Goal: Information Seeking & Learning: Learn about a topic

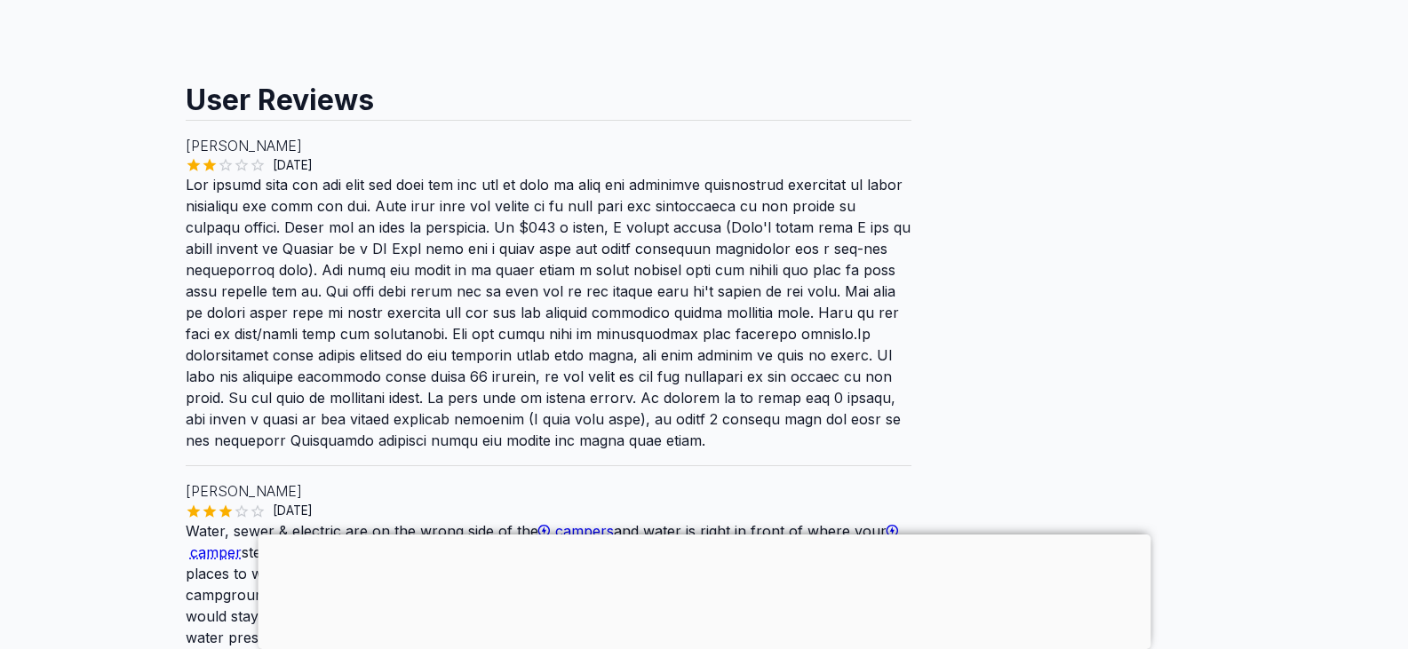
scroll to position [1589, 0]
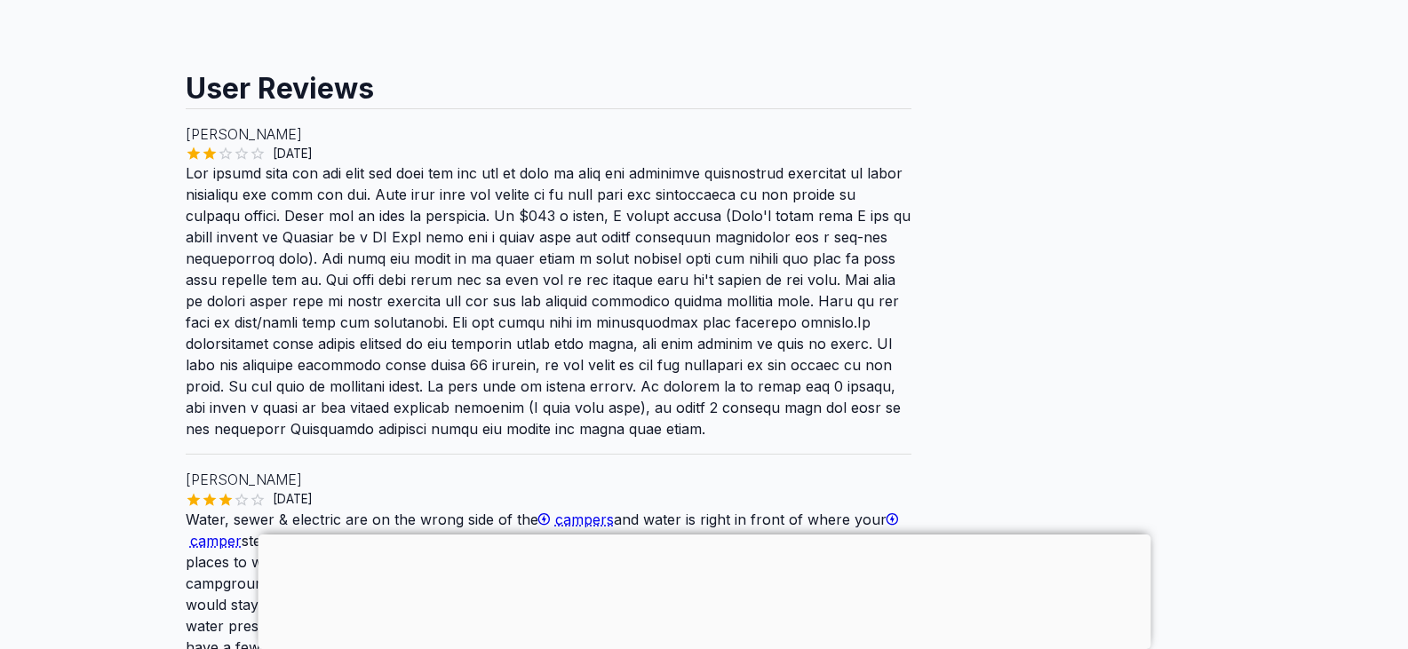
drag, startPoint x: 1417, startPoint y: 60, endPoint x: 1420, endPoint y: 302, distance: 242.5
click at [1407, 302] on html "Sell RV List your business About Us Sign in Sign up Are you the owner for this …" at bounding box center [704, 486] width 1408 height 4151
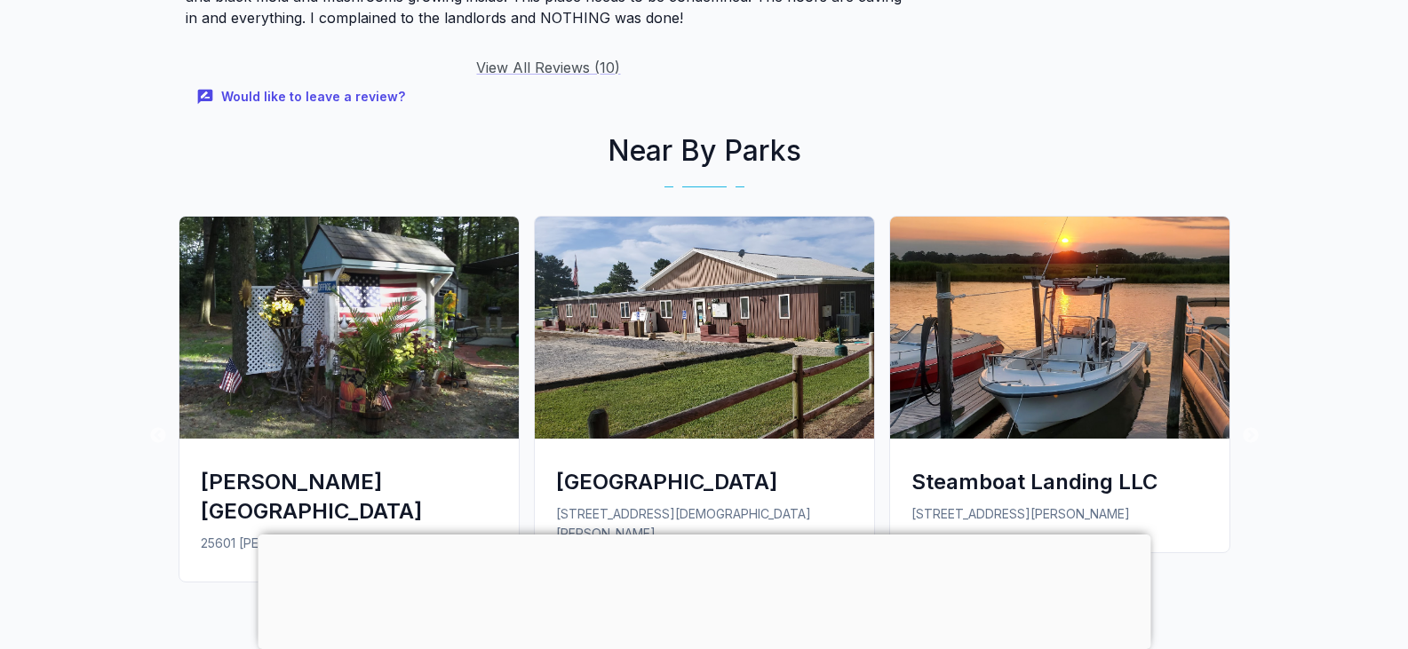
scroll to position [2970, 0]
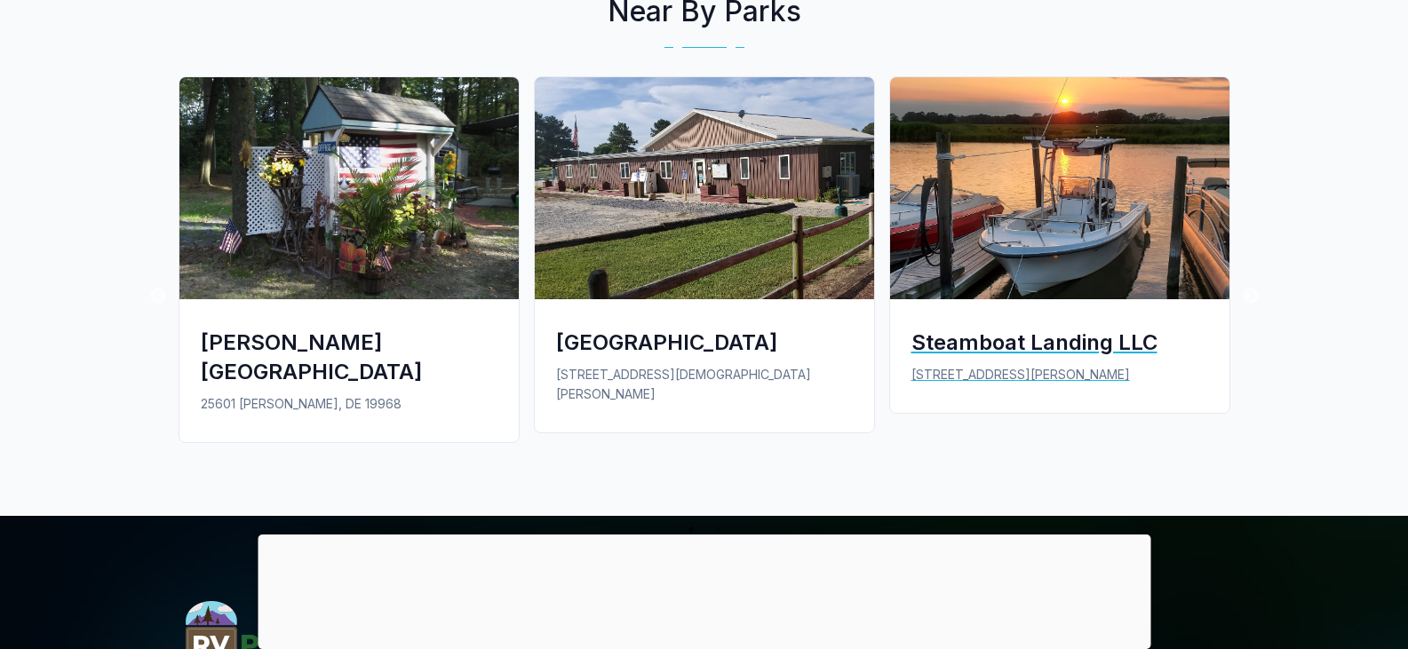
click at [1122, 213] on img at bounding box center [1059, 188] width 339 height 222
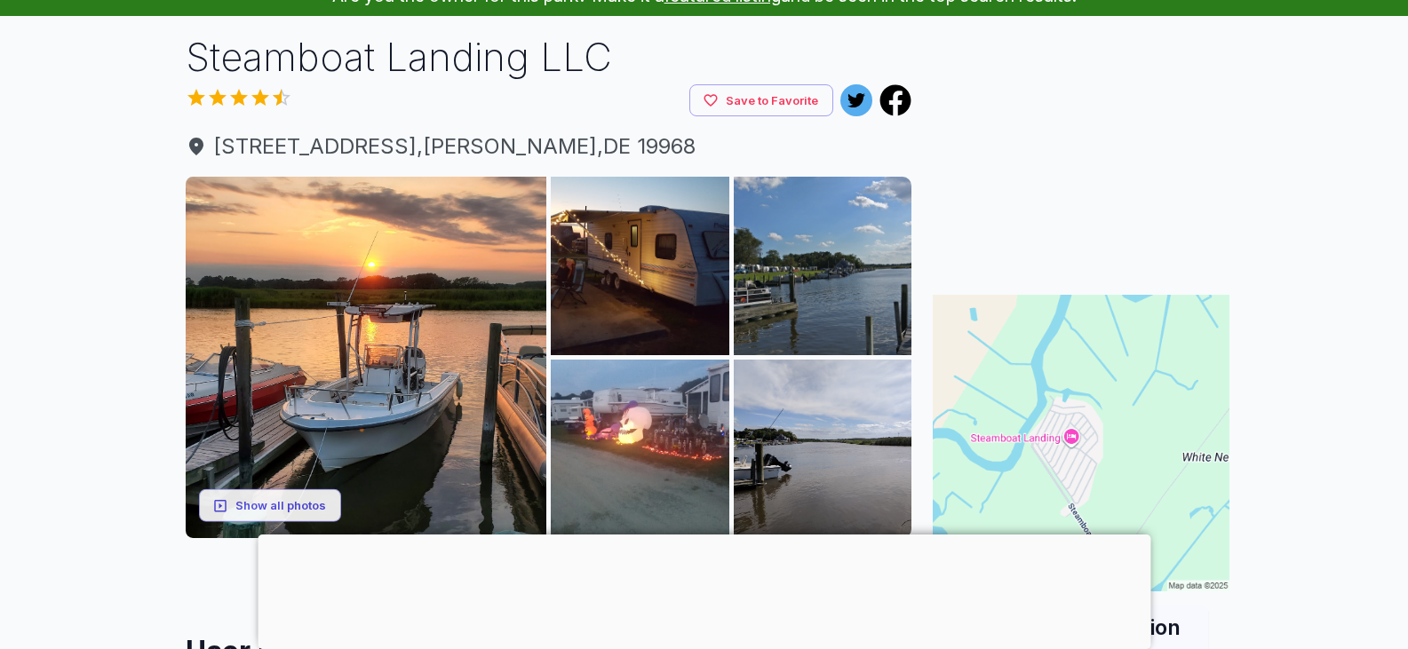
scroll to position [95, 0]
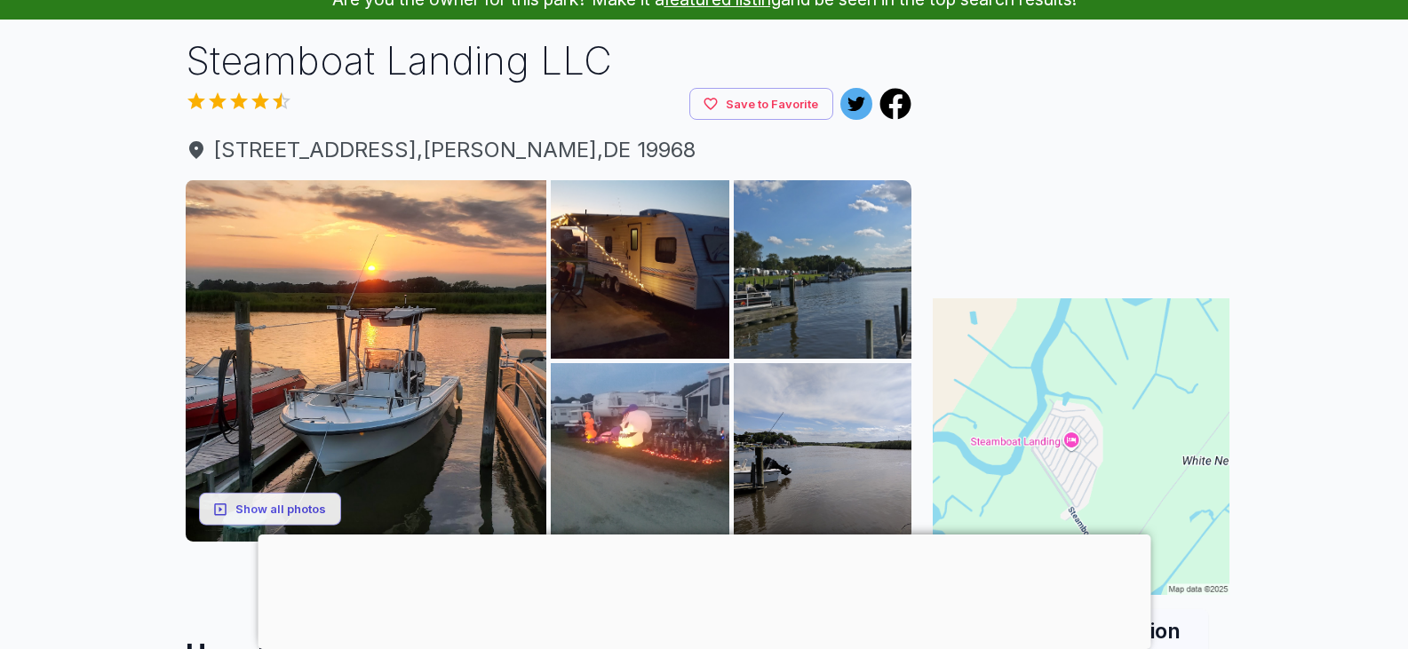
drag, startPoint x: 1419, startPoint y: 107, endPoint x: 1380, endPoint y: 130, distance: 44.6
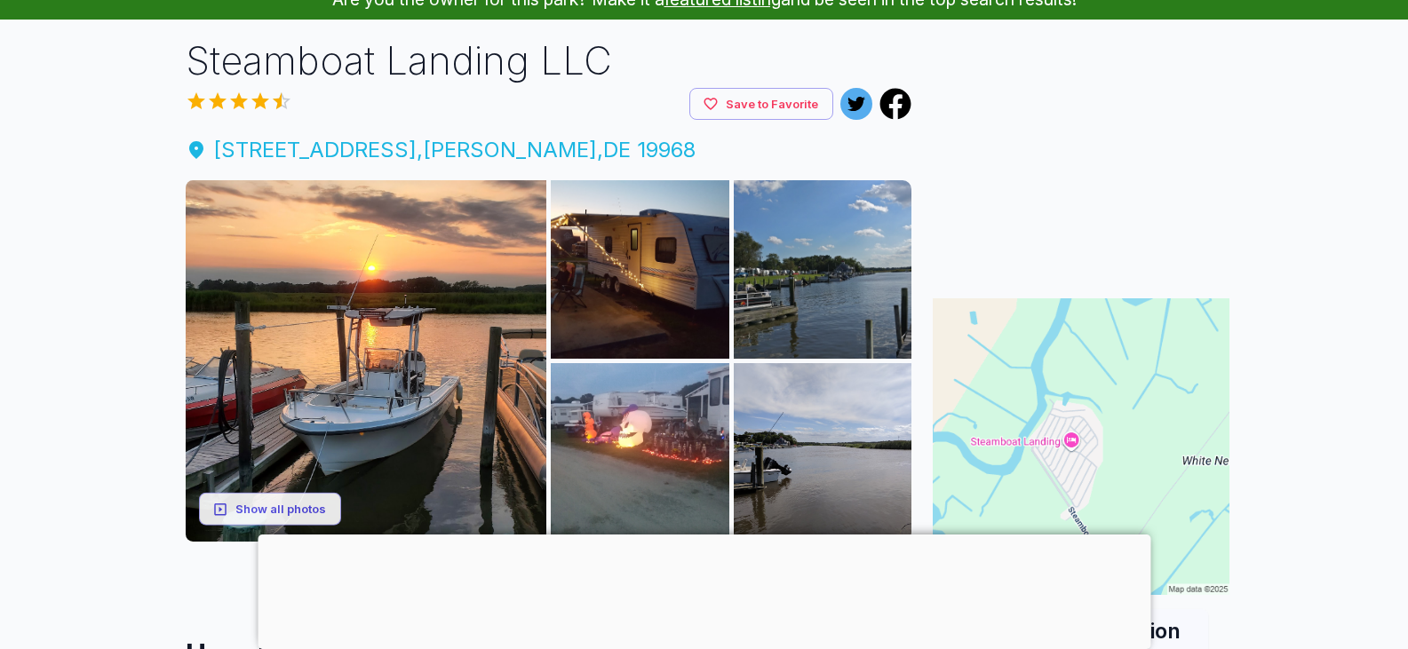
click at [558, 150] on span "13849 Steamboat Landing Rd , Milton , DE 19968" at bounding box center [549, 150] width 727 height 32
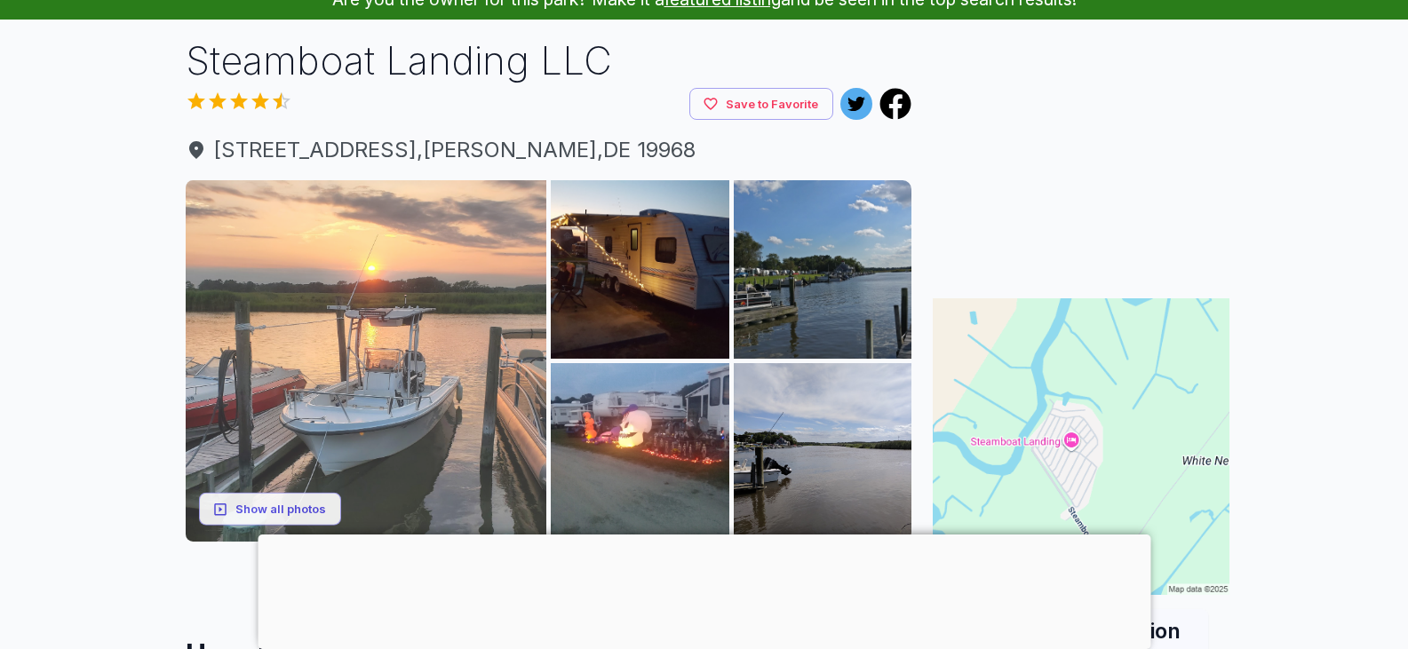
click at [367, 386] on img at bounding box center [367, 361] width 362 height 362
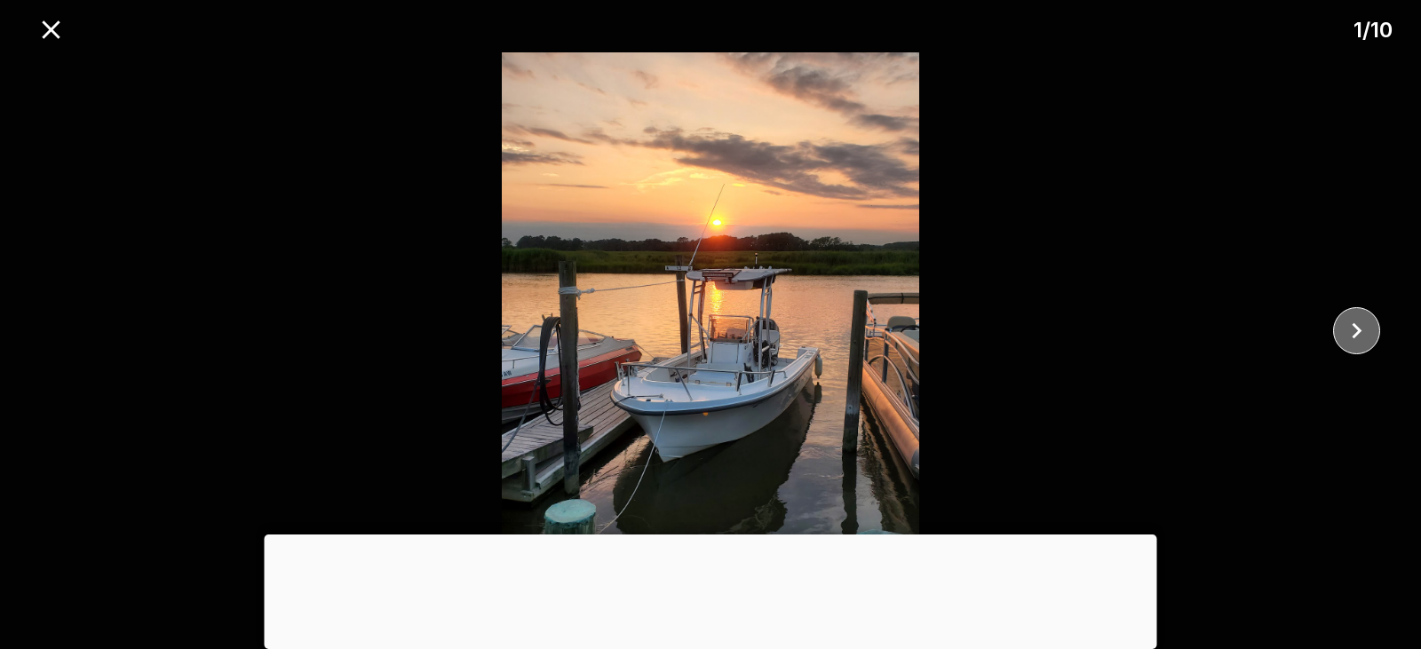
click at [1356, 329] on icon "close" at bounding box center [1356, 330] width 31 height 31
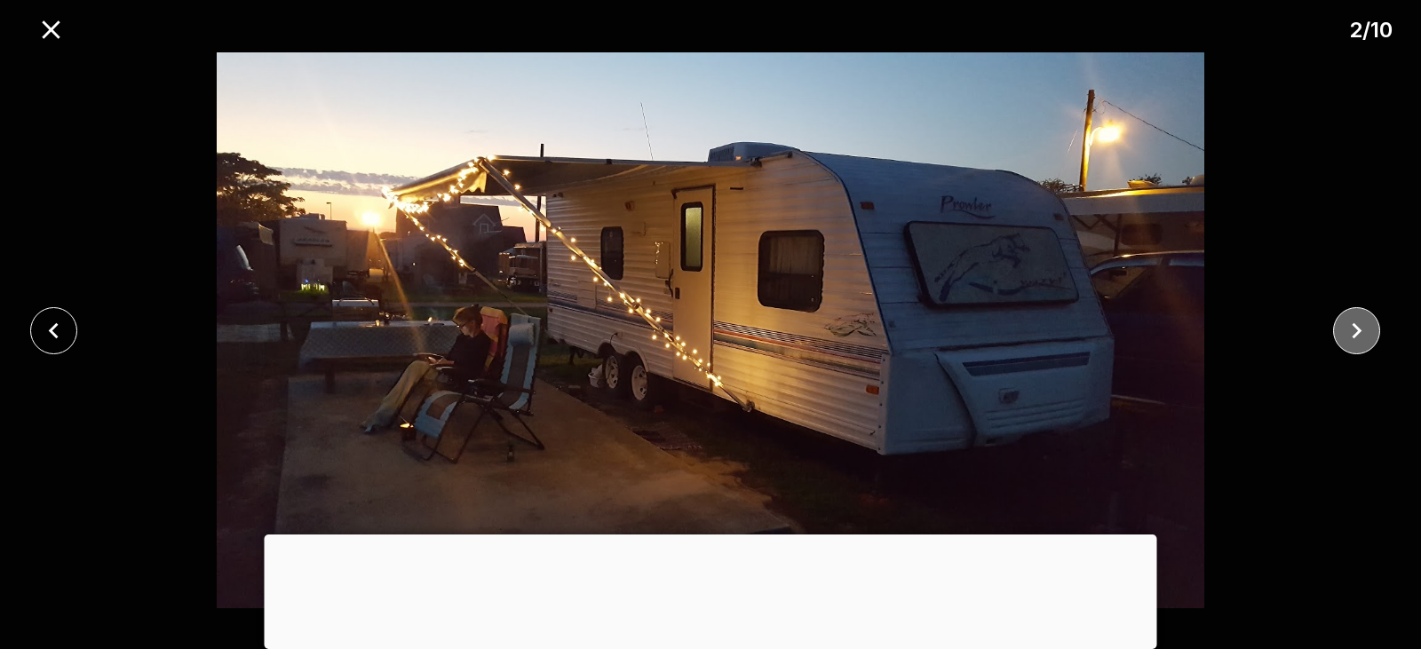
click at [1356, 329] on icon "close" at bounding box center [1356, 330] width 31 height 31
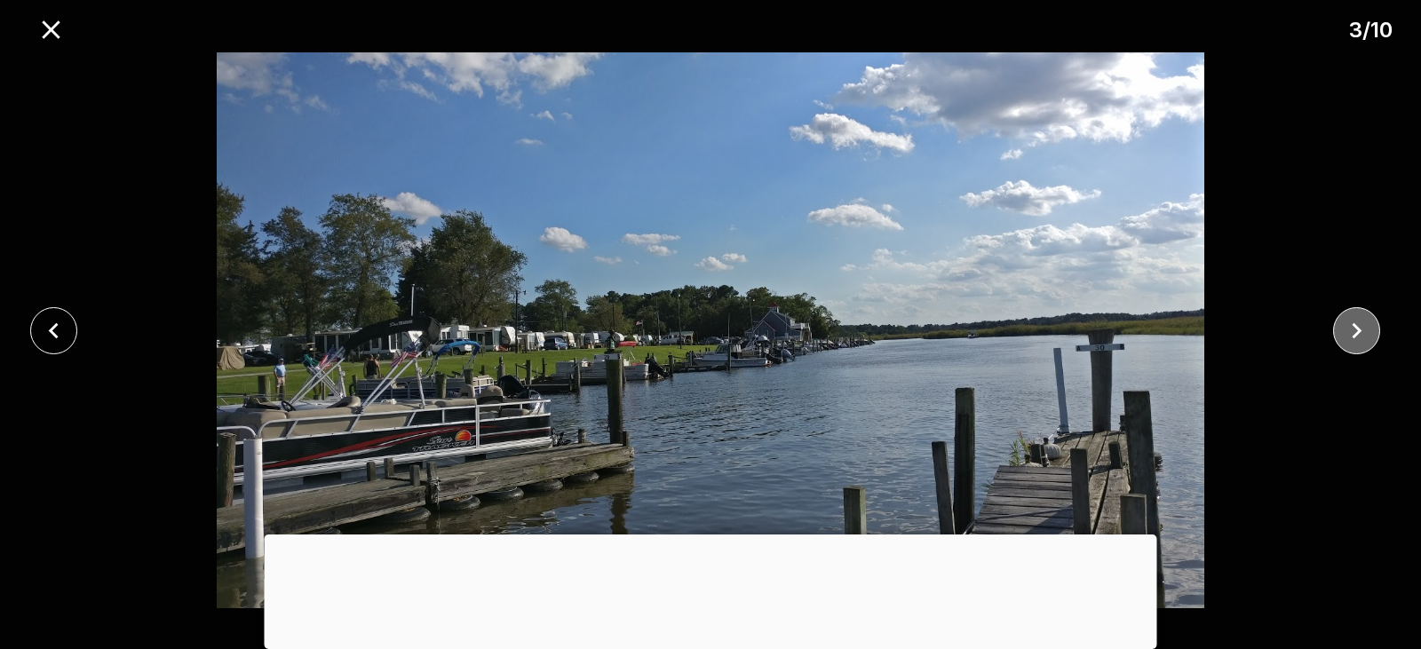
click at [1356, 329] on icon "close" at bounding box center [1356, 330] width 31 height 31
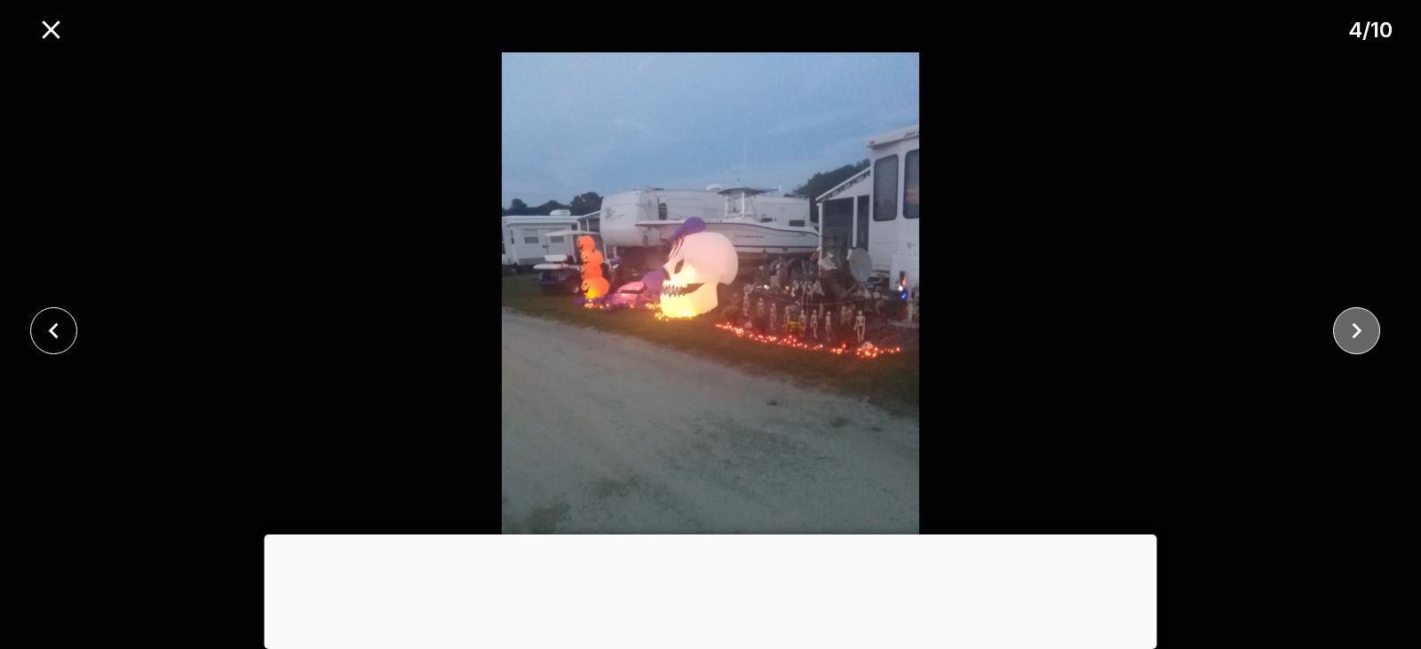
click at [1356, 329] on icon "close" at bounding box center [1356, 330] width 31 height 31
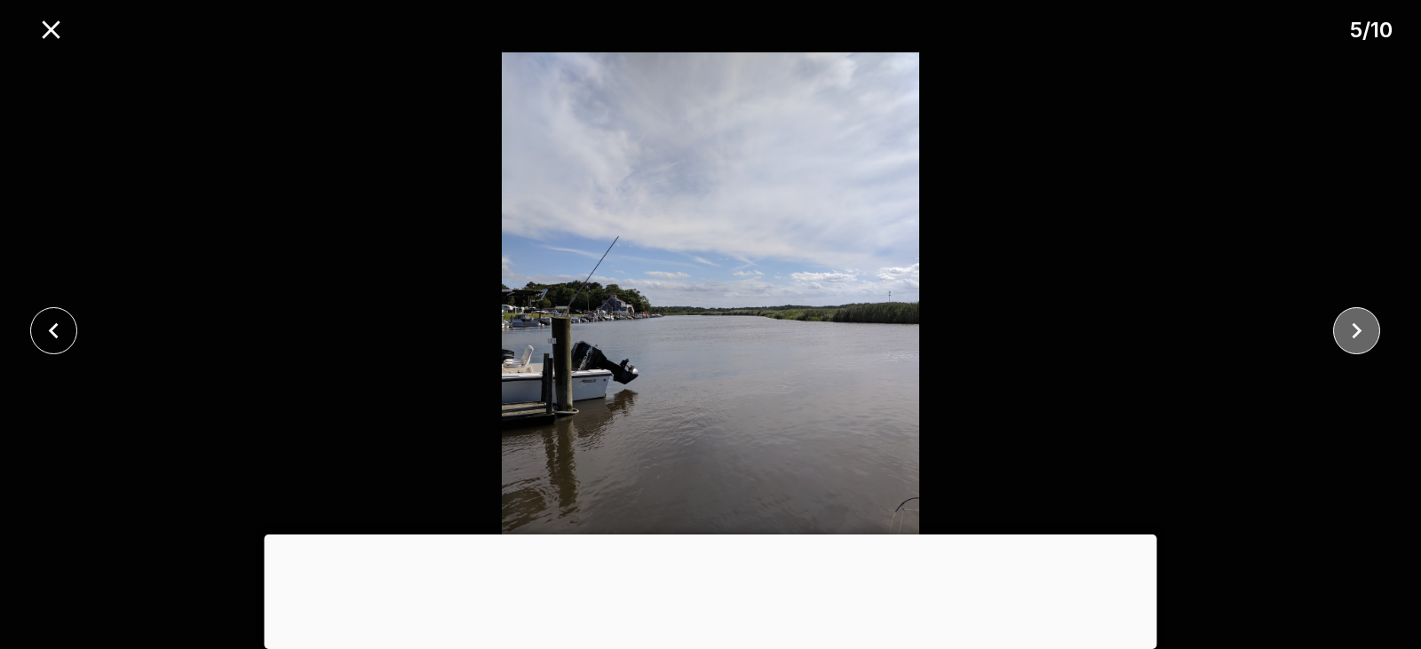
click at [1356, 329] on icon "close" at bounding box center [1356, 330] width 31 height 31
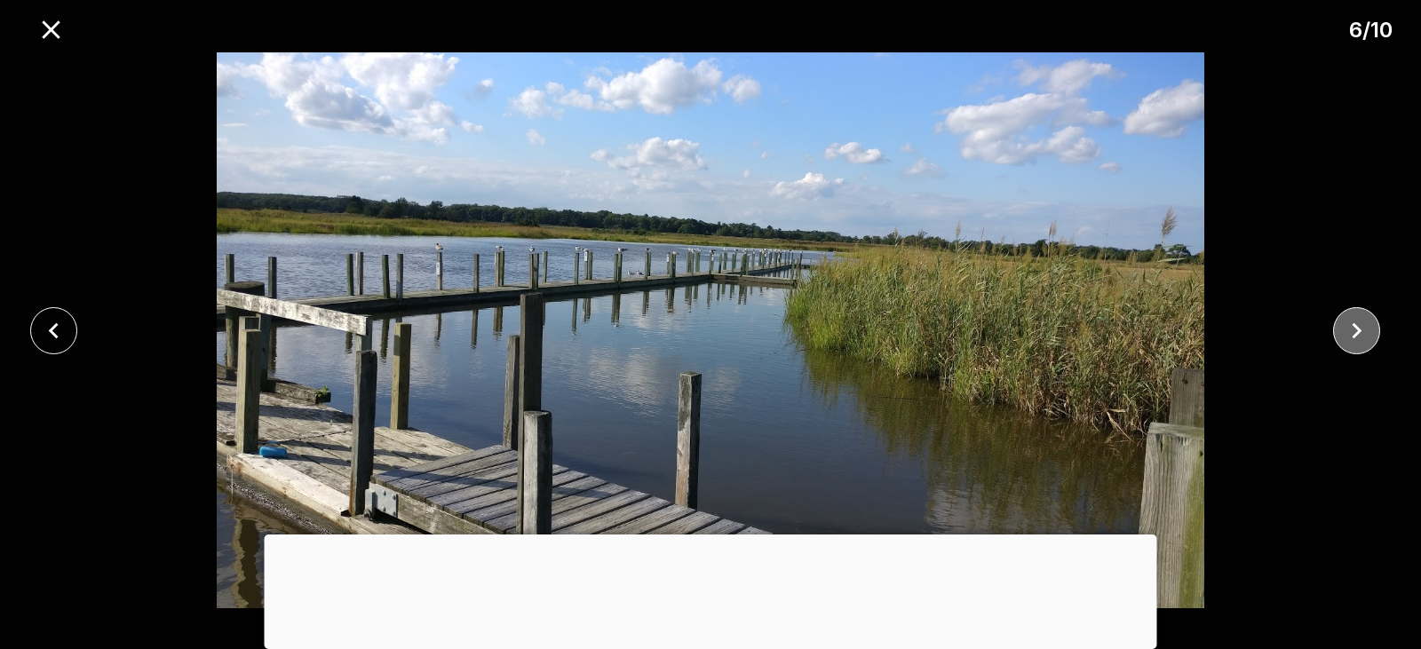
click at [1356, 329] on icon "close" at bounding box center [1356, 330] width 31 height 31
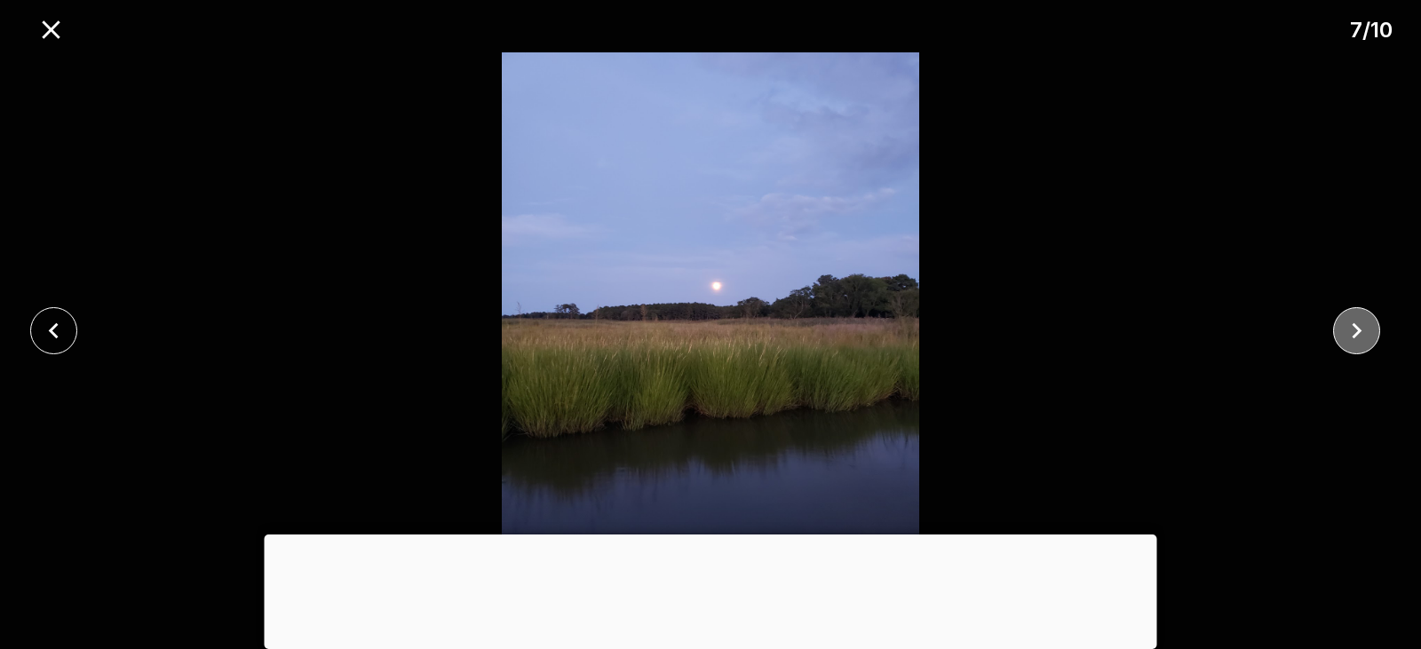
click at [1356, 329] on icon "close" at bounding box center [1356, 330] width 31 height 31
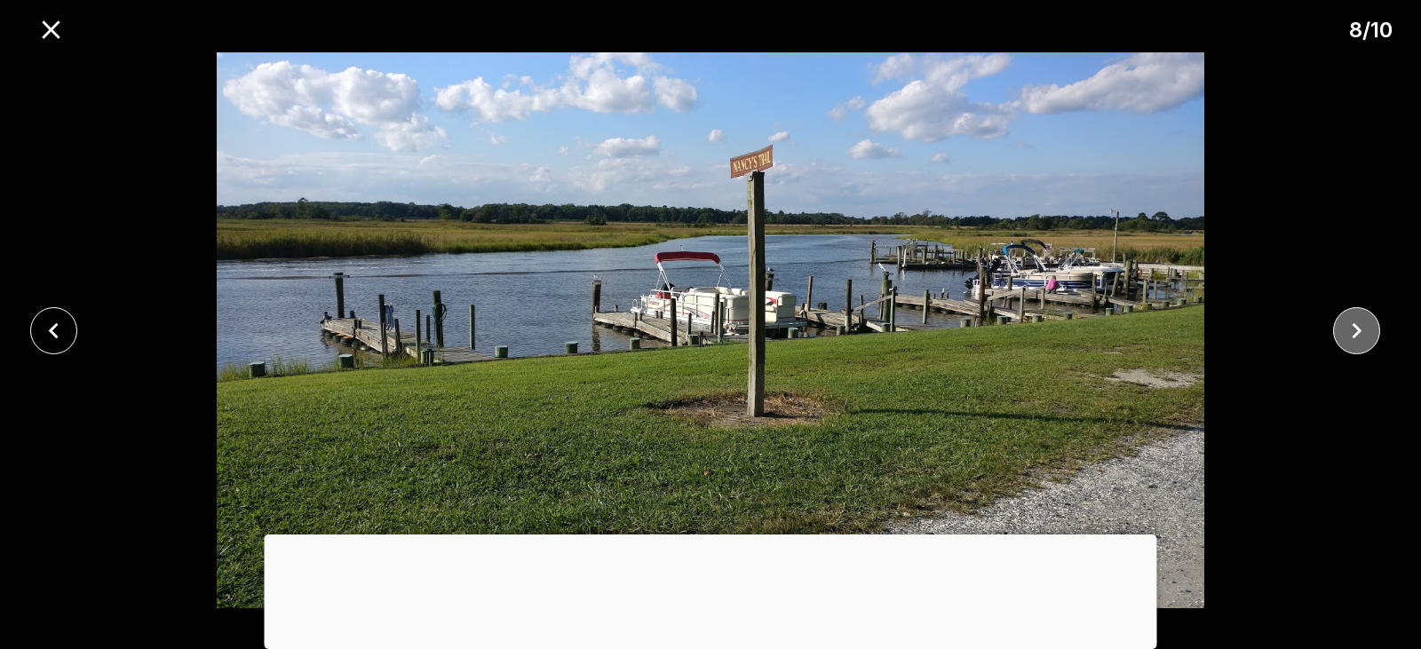
click at [1356, 329] on icon "close" at bounding box center [1356, 330] width 31 height 31
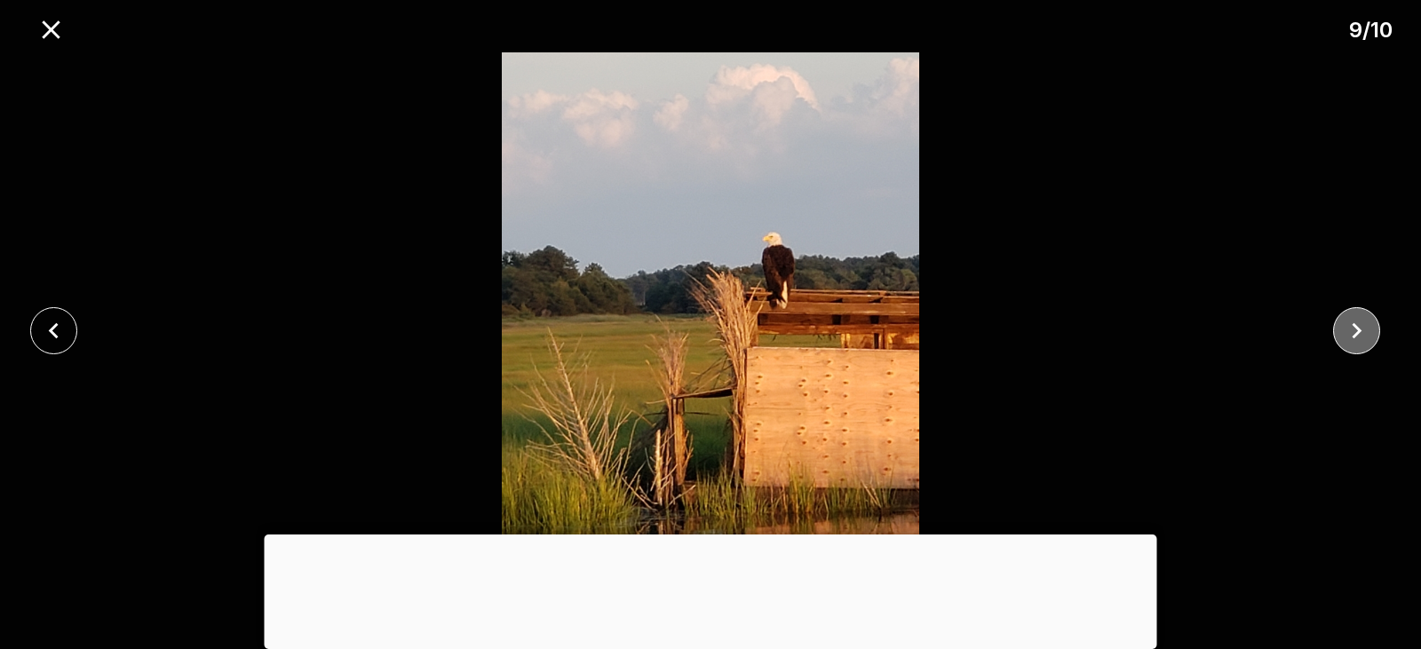
click at [1356, 329] on icon "close" at bounding box center [1356, 330] width 31 height 31
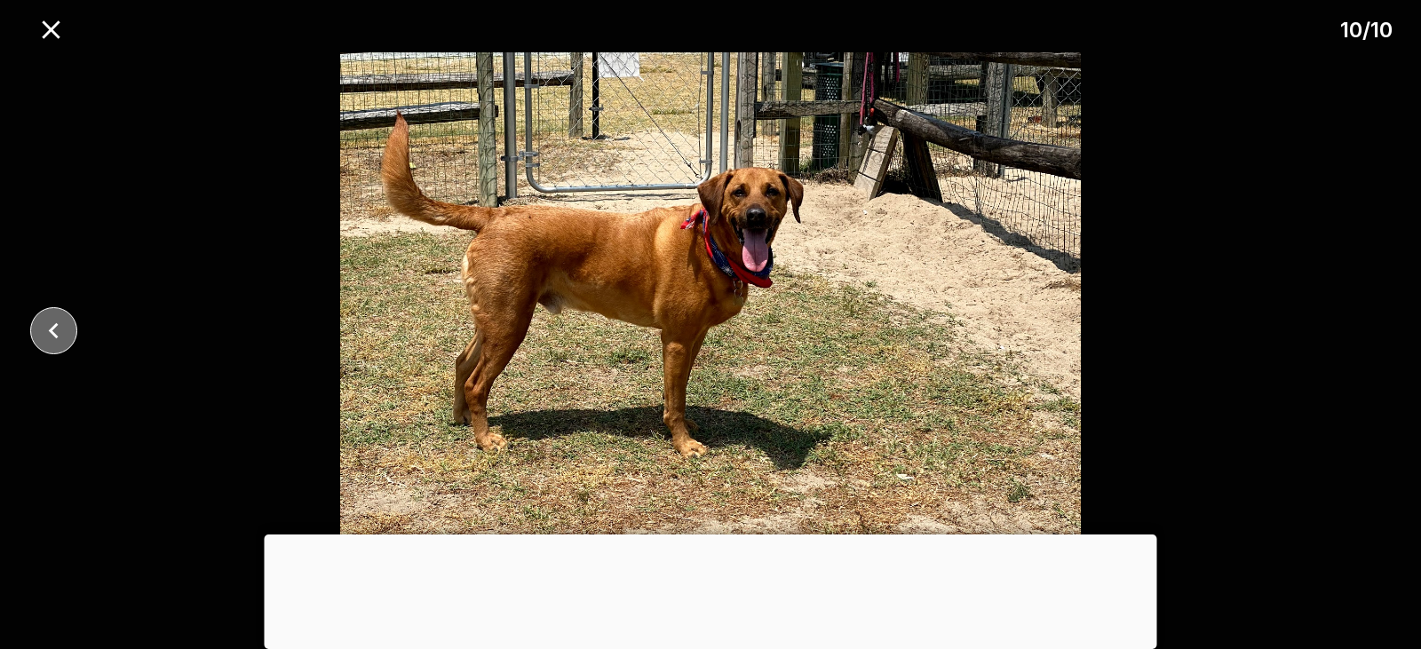
click at [63, 329] on icon "close" at bounding box center [53, 330] width 31 height 31
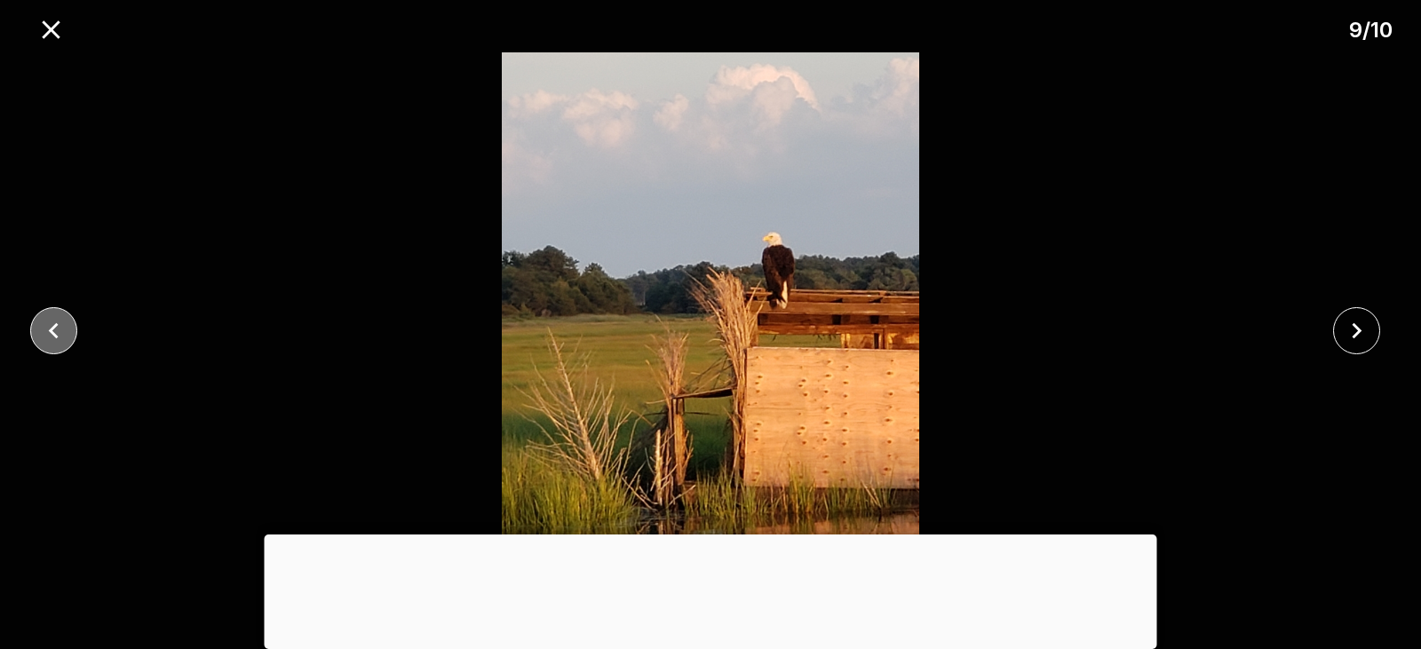
click at [63, 329] on icon "close" at bounding box center [53, 330] width 31 height 31
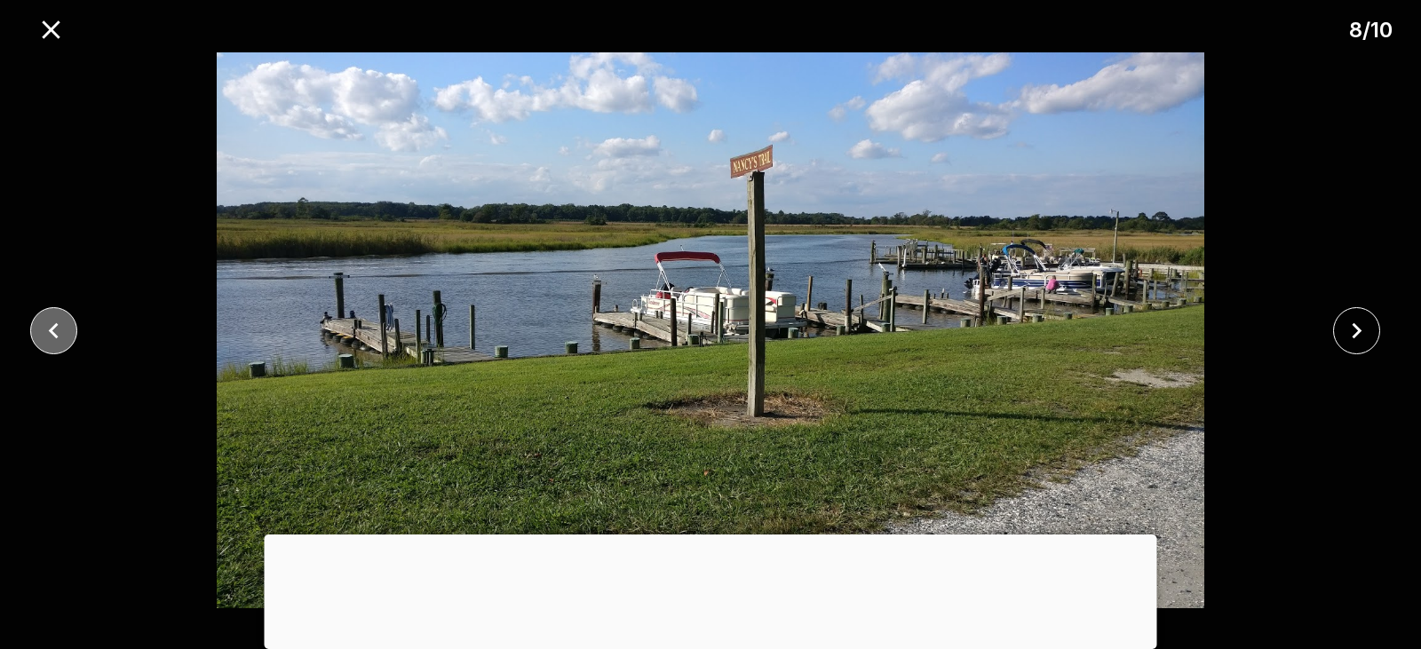
click at [63, 329] on icon "close" at bounding box center [53, 330] width 31 height 31
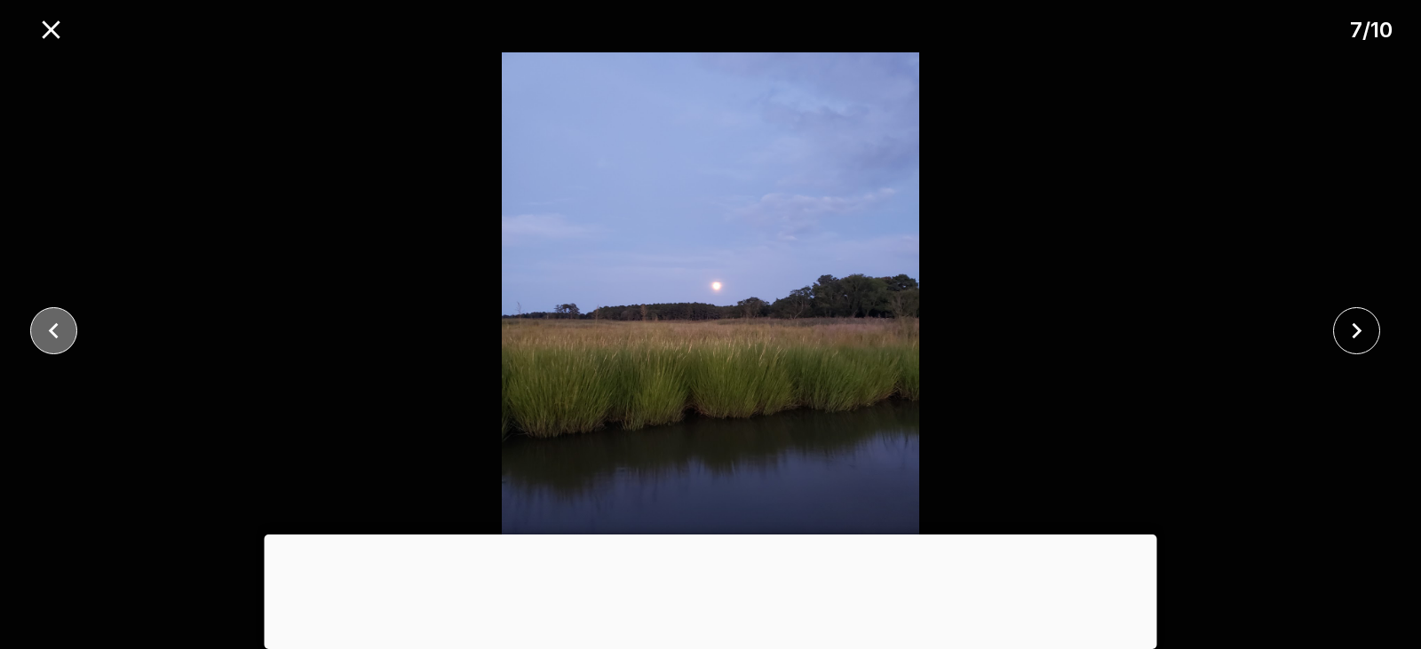
click at [63, 329] on icon "close" at bounding box center [53, 330] width 31 height 31
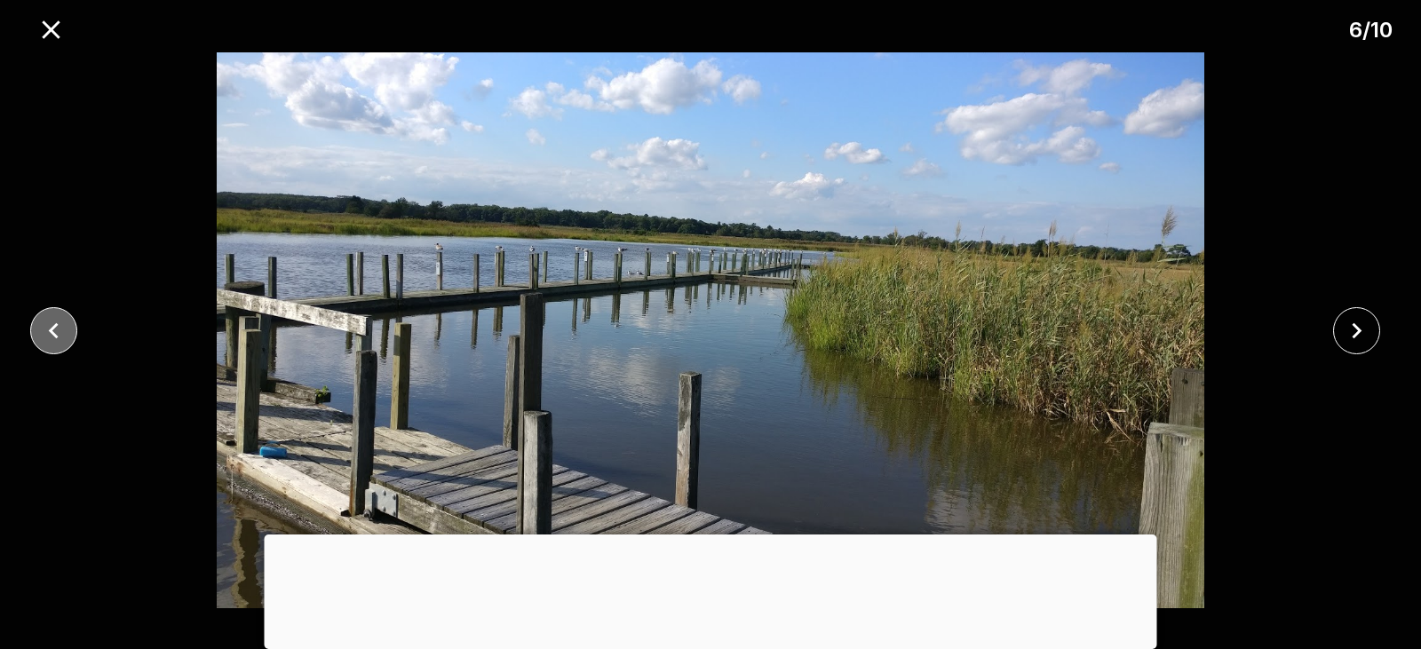
click at [63, 329] on icon "close" at bounding box center [53, 330] width 31 height 31
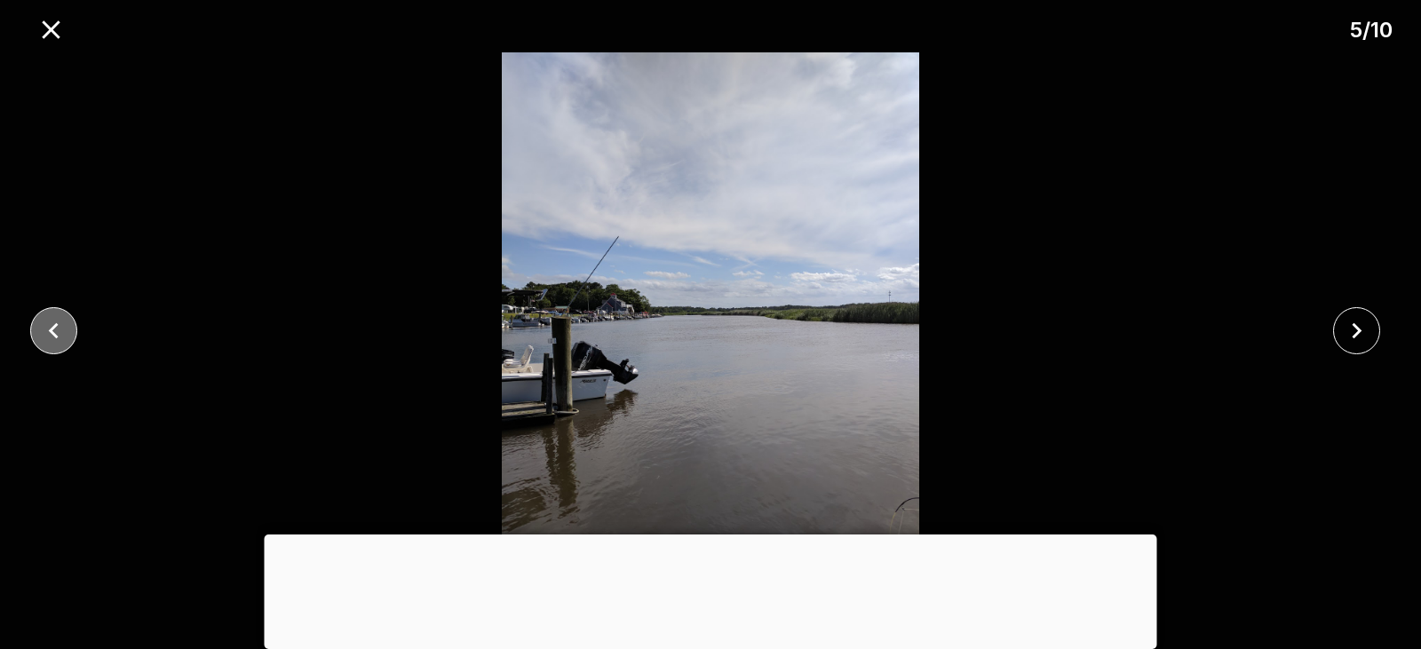
click at [63, 329] on icon "close" at bounding box center [53, 330] width 31 height 31
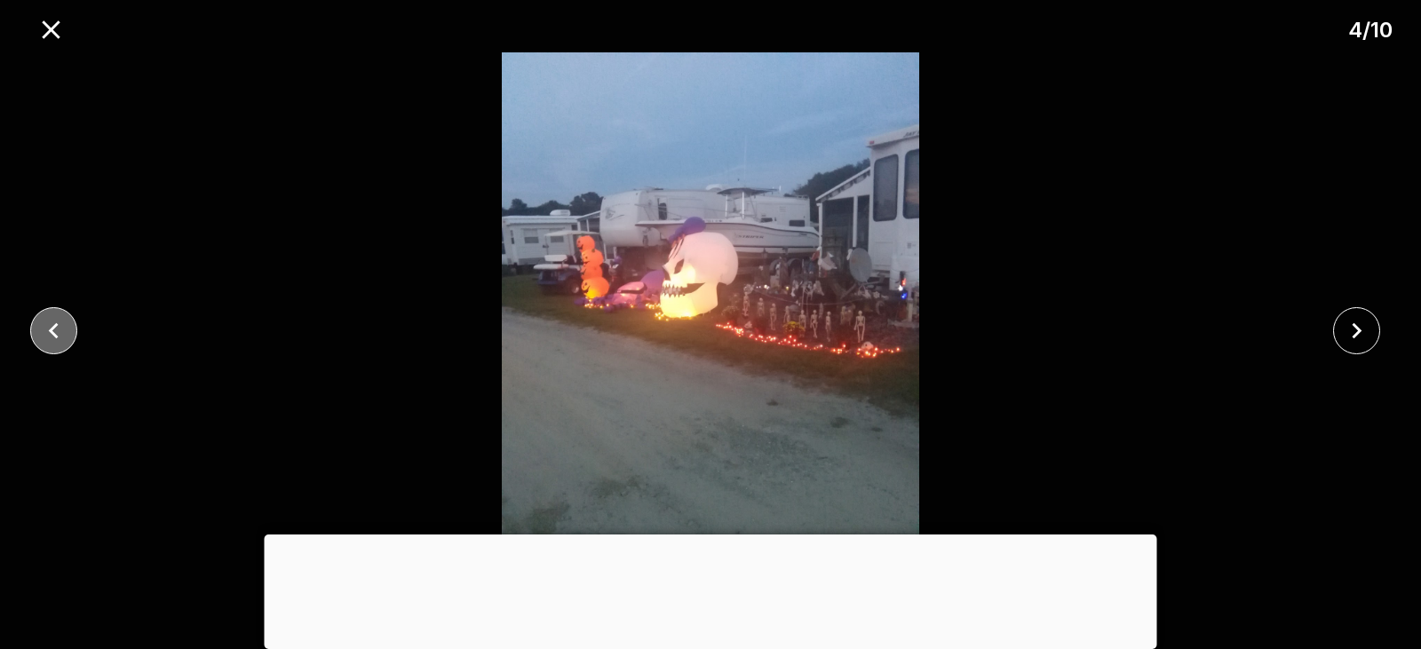
click at [63, 329] on icon "close" at bounding box center [53, 330] width 31 height 31
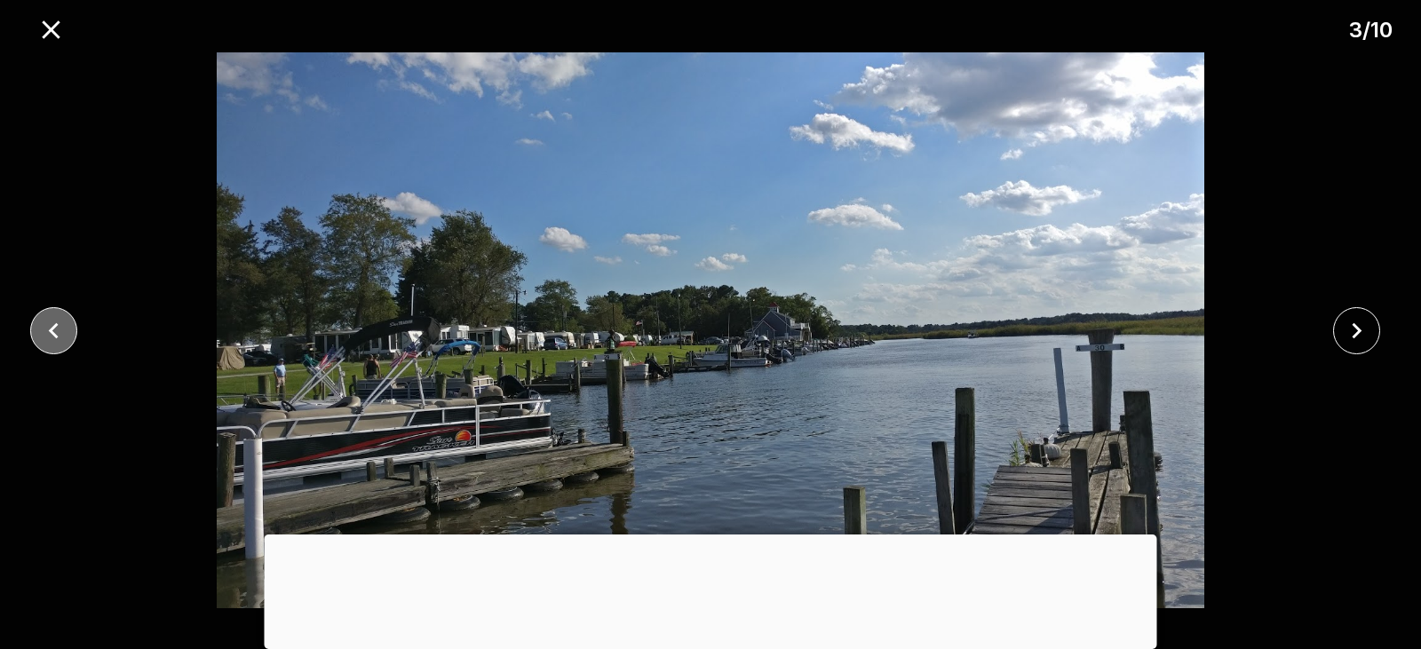
click at [63, 329] on icon "close" at bounding box center [53, 330] width 31 height 31
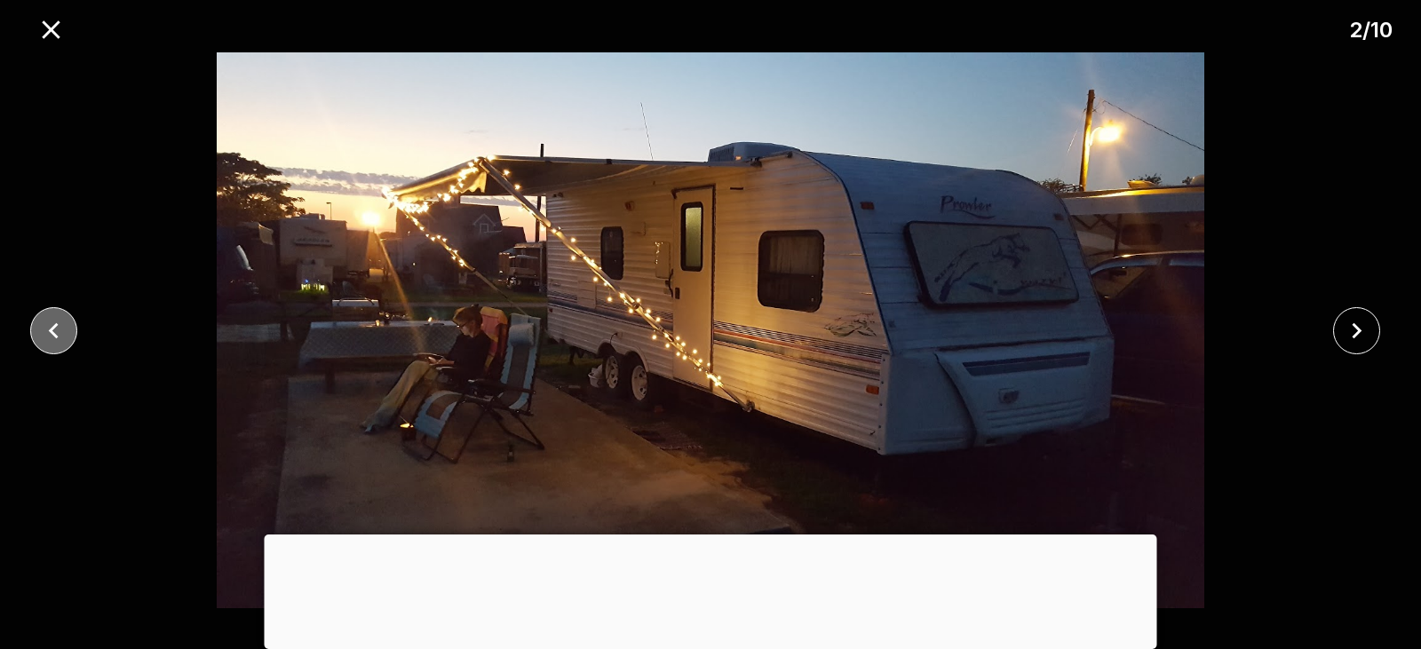
click at [63, 329] on icon "close" at bounding box center [53, 330] width 31 height 31
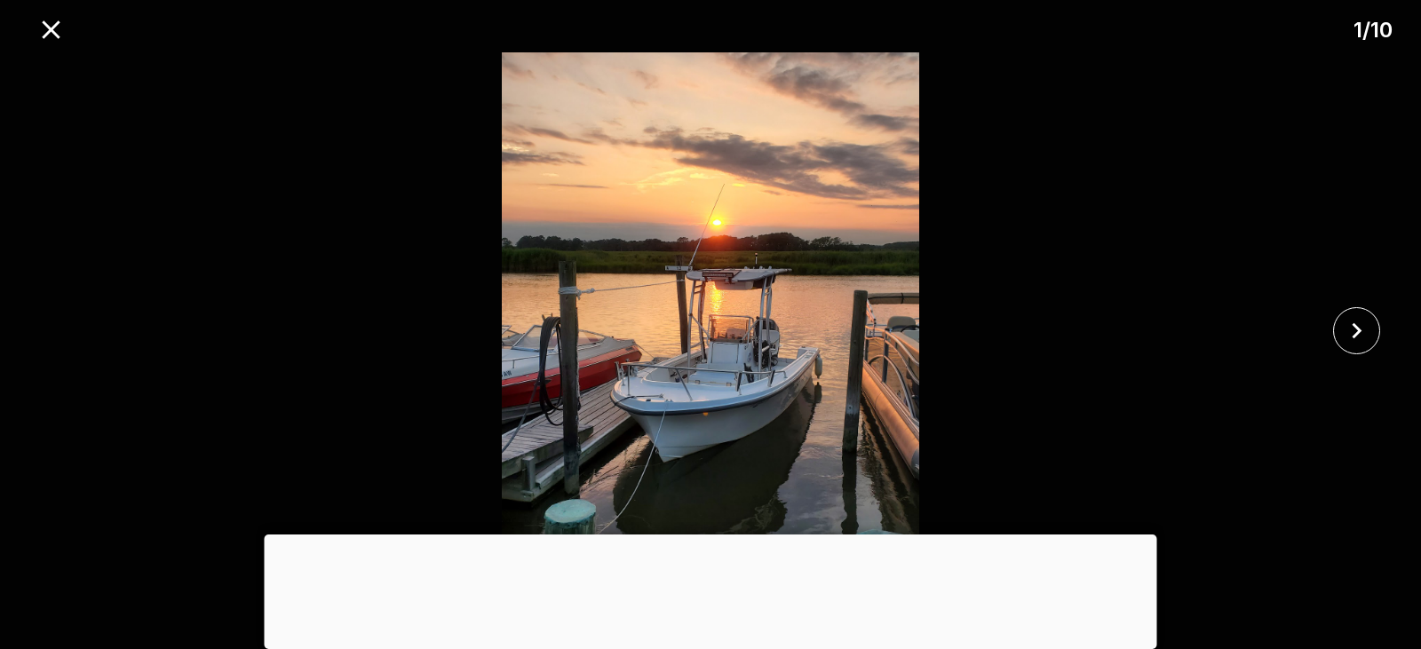
click at [63, 329] on div at bounding box center [710, 330] width 1421 height 556
click at [54, 12] on button "close" at bounding box center [50, 29] width 45 height 45
